Goal: Check status: Check status

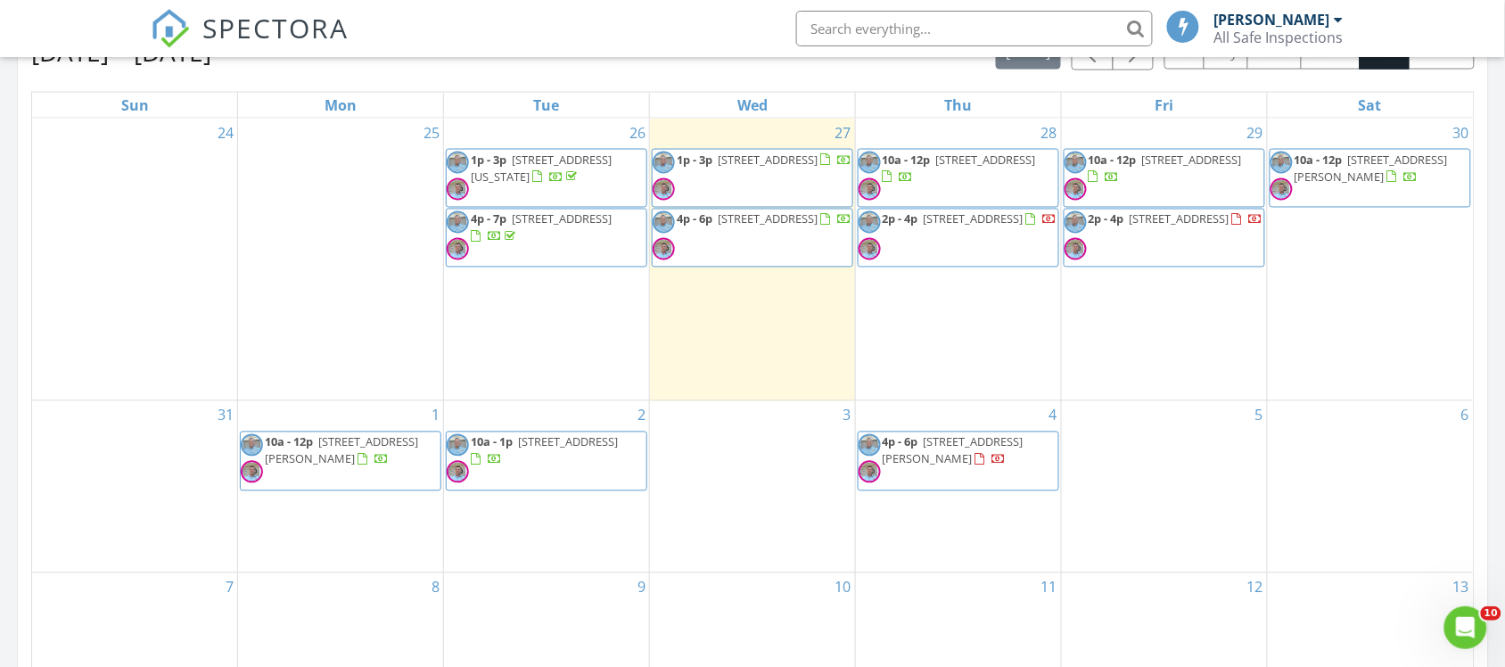
scroll to position [780, 0]
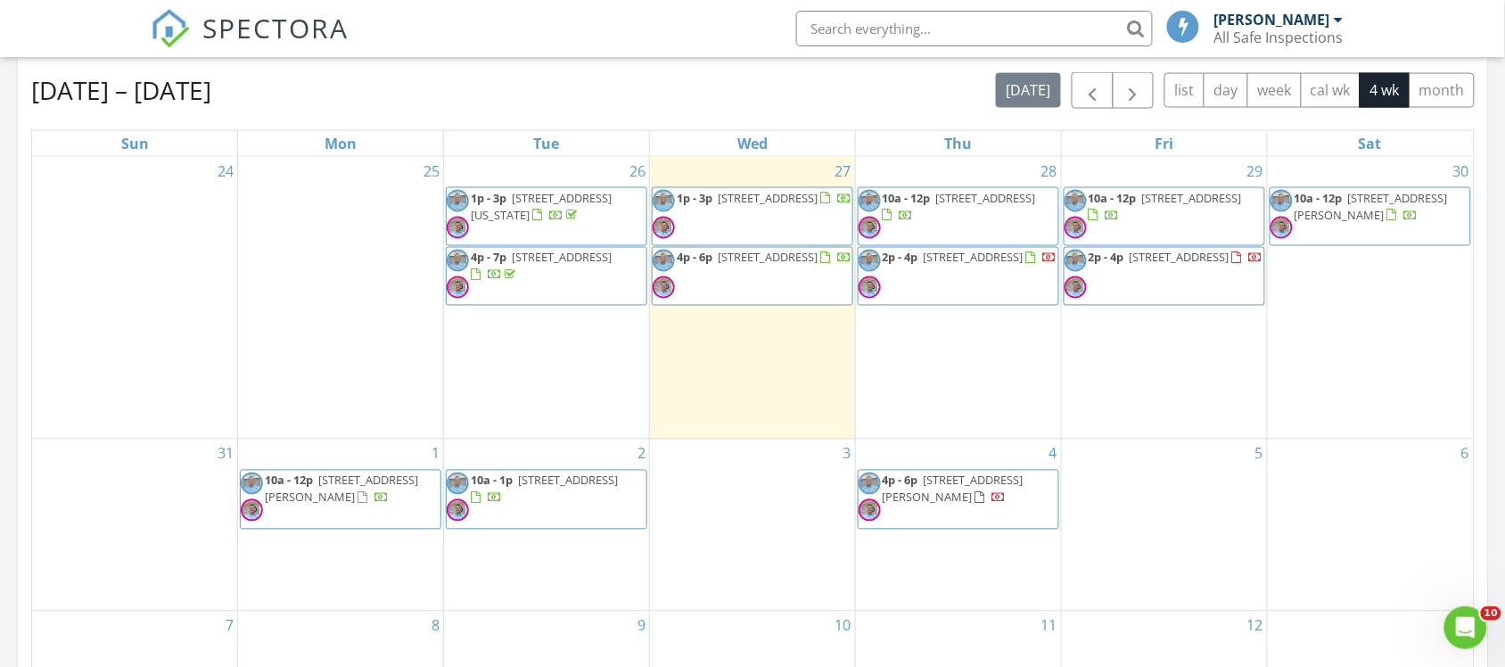
click at [820, 265] on div at bounding box center [825, 259] width 10 height 12
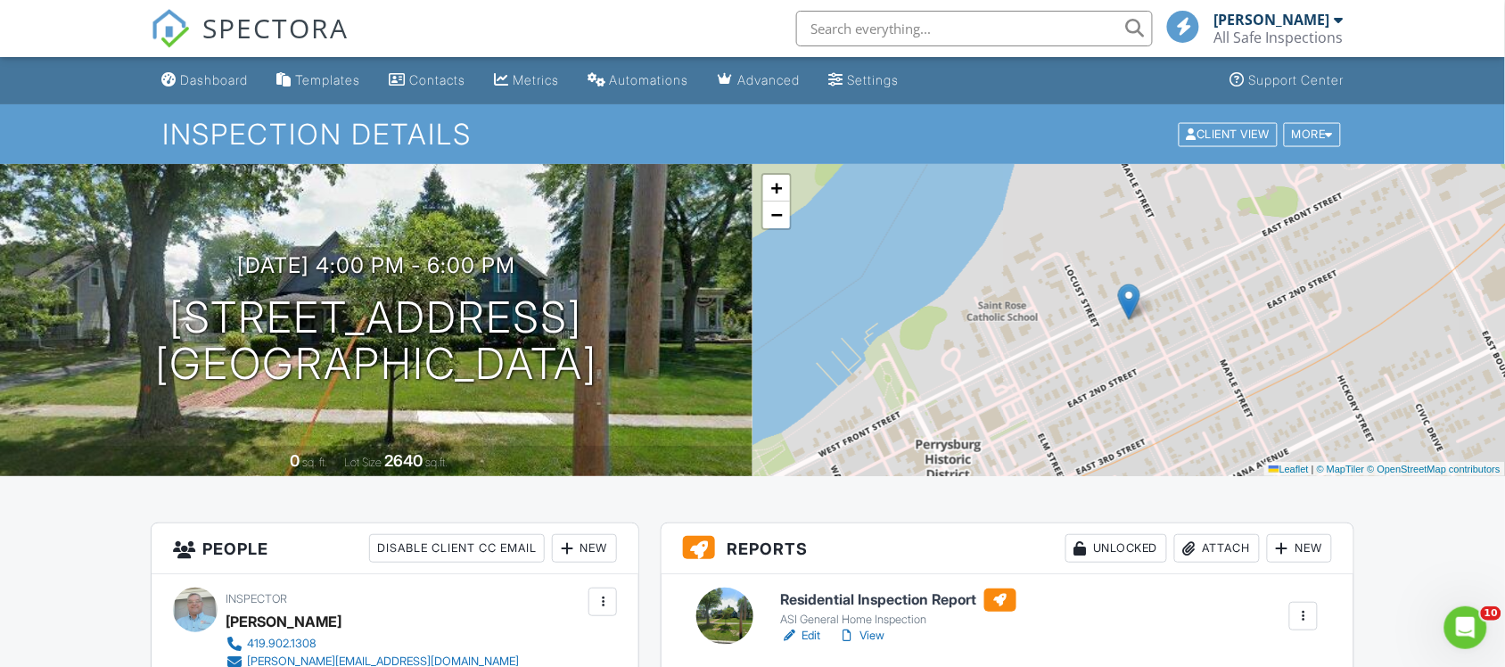
click at [218, 80] on div "Dashboard" at bounding box center [214, 79] width 68 height 15
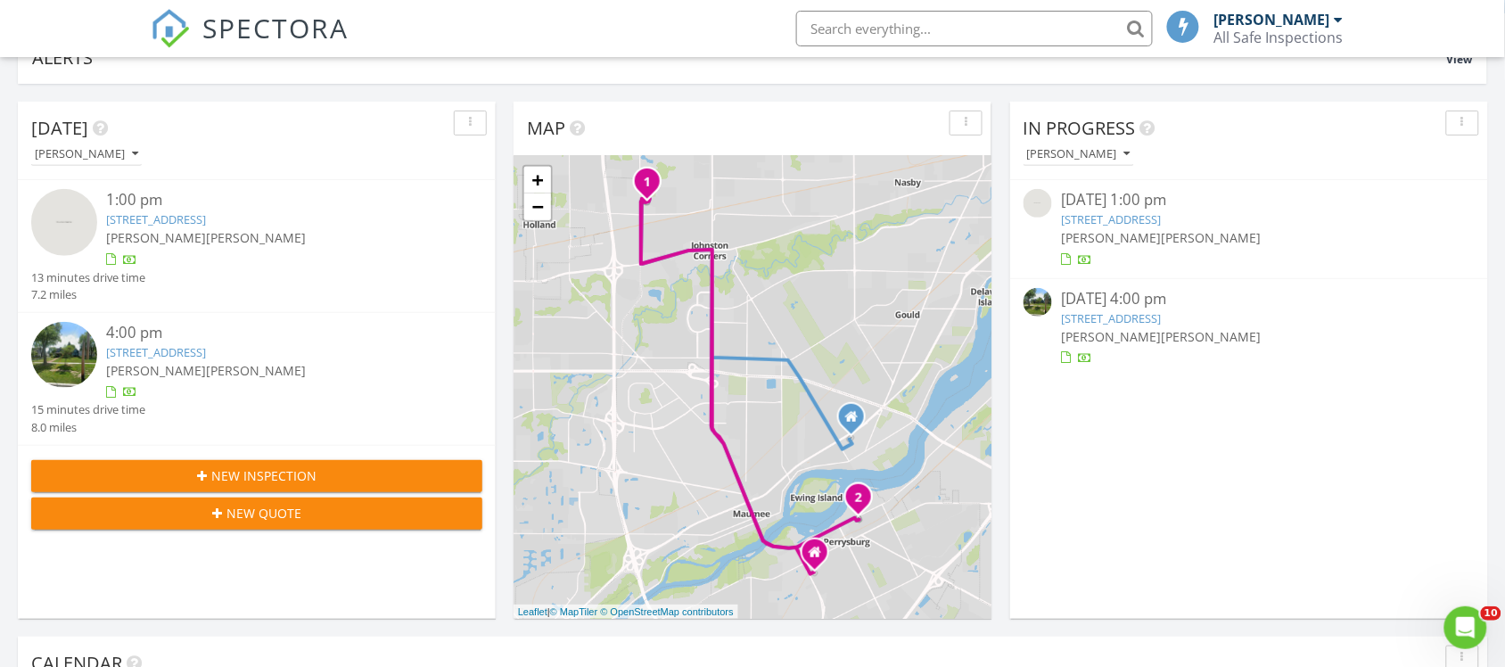
scroll to position [111, 0]
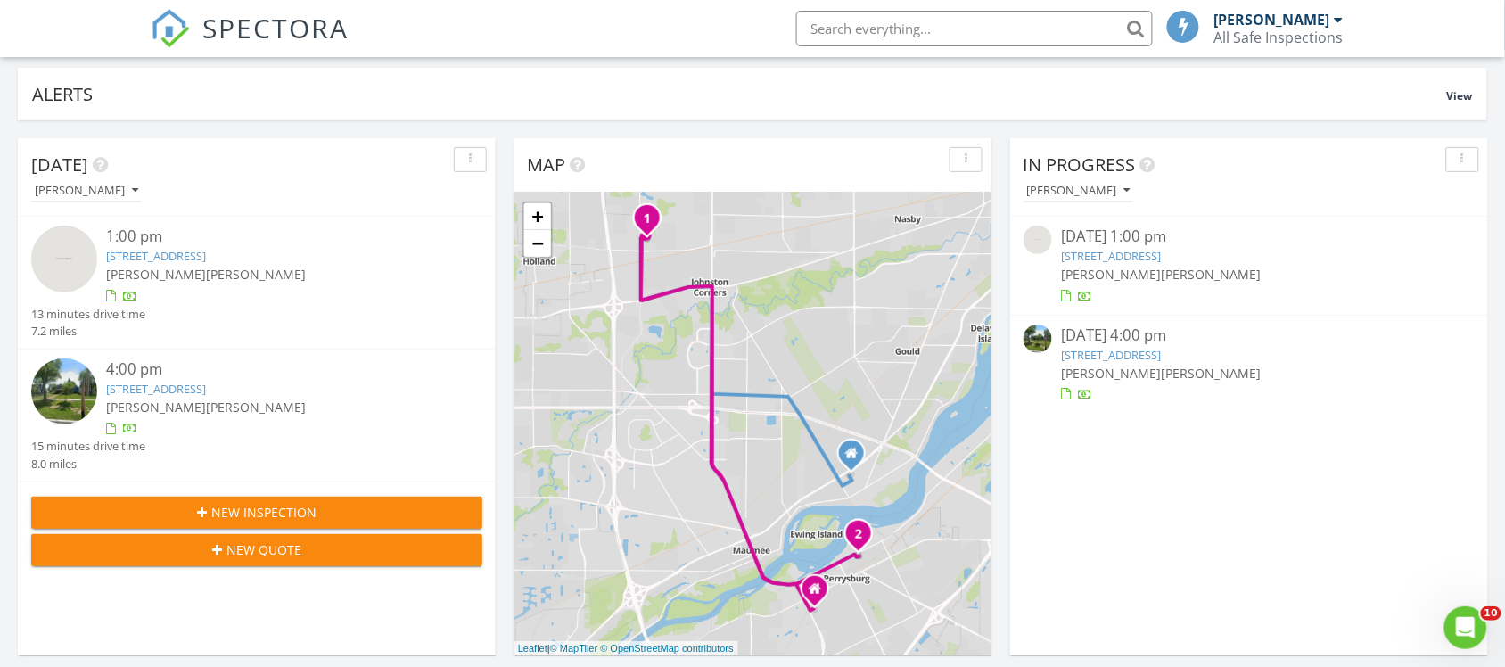
click at [1148, 257] on link "[STREET_ADDRESS]" at bounding box center [1111, 256] width 100 height 16
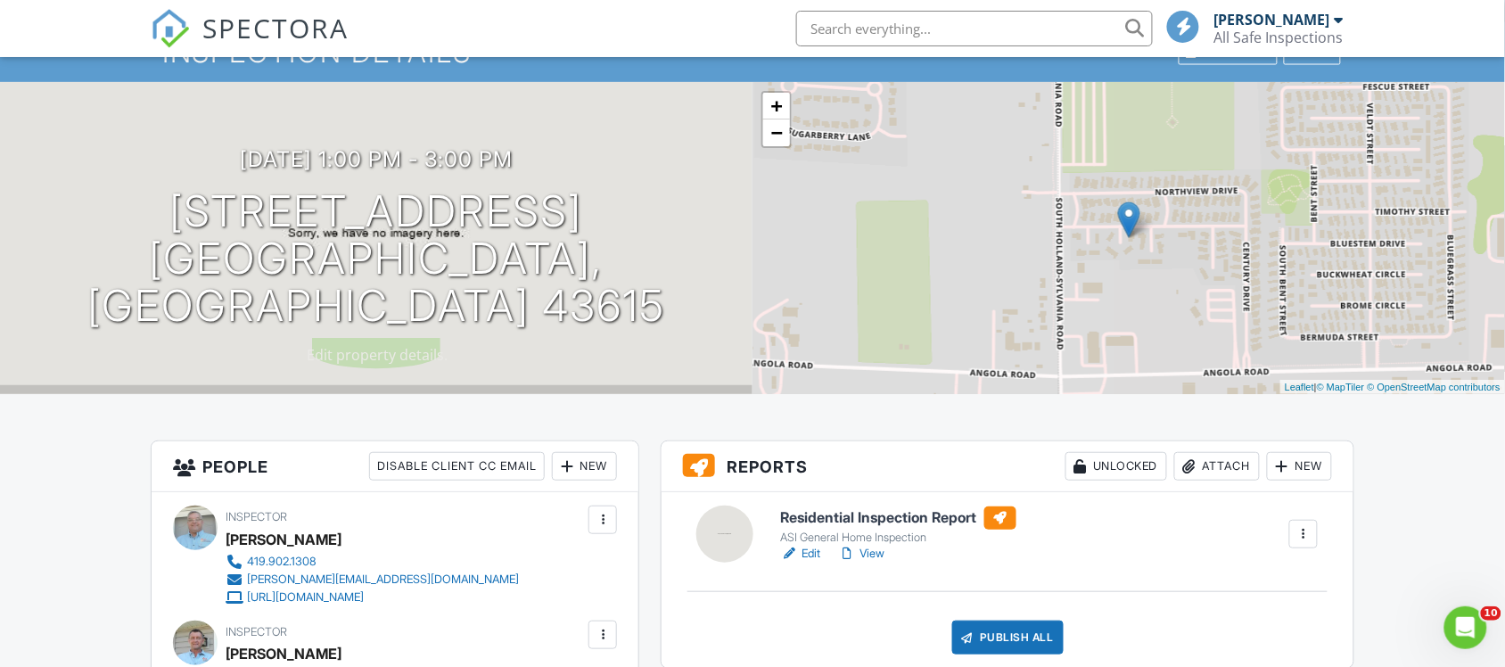
scroll to position [334, 0]
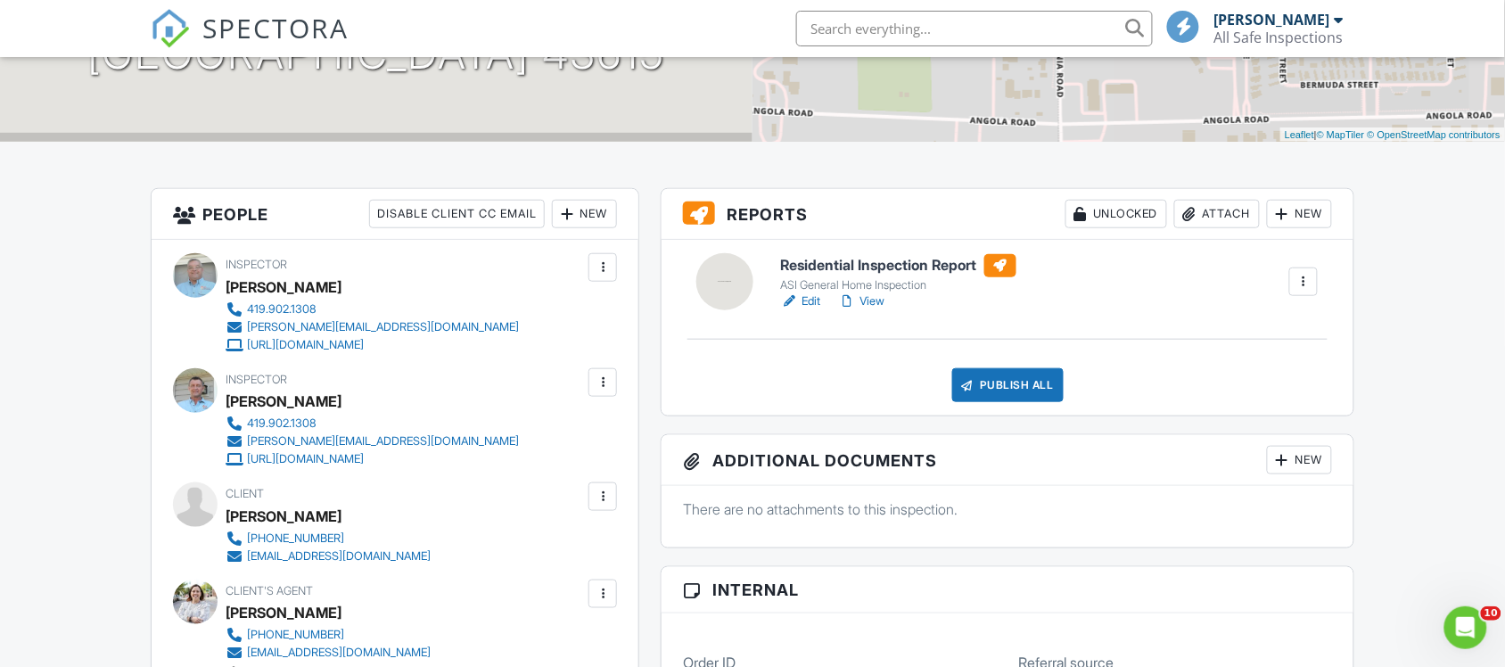
click at [839, 267] on h6 "Residential Inspection Report" at bounding box center [898, 265] width 235 height 23
